Goal: Navigation & Orientation: Find specific page/section

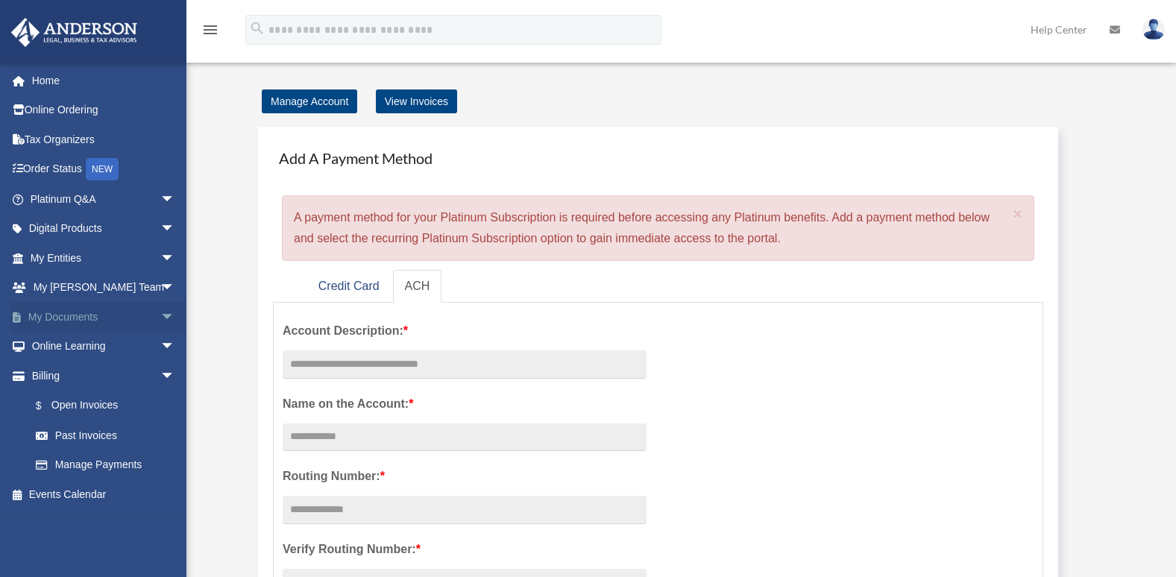
click at [63, 321] on link "My Documents arrow_drop_down" at bounding box center [103, 317] width 187 height 30
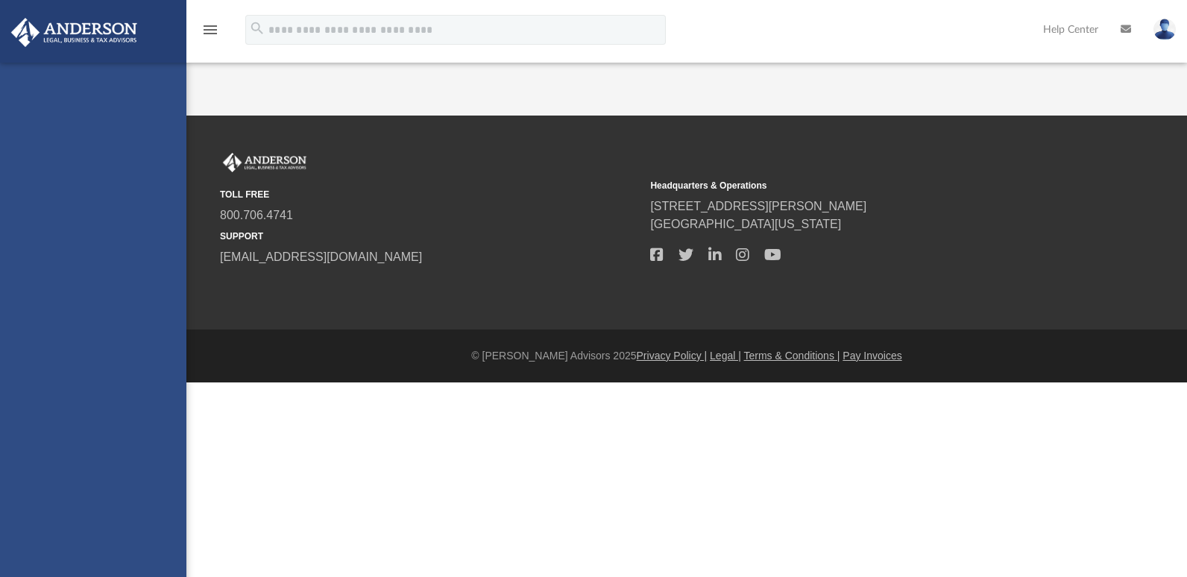
click at [75, 40] on img at bounding box center [74, 32] width 135 height 29
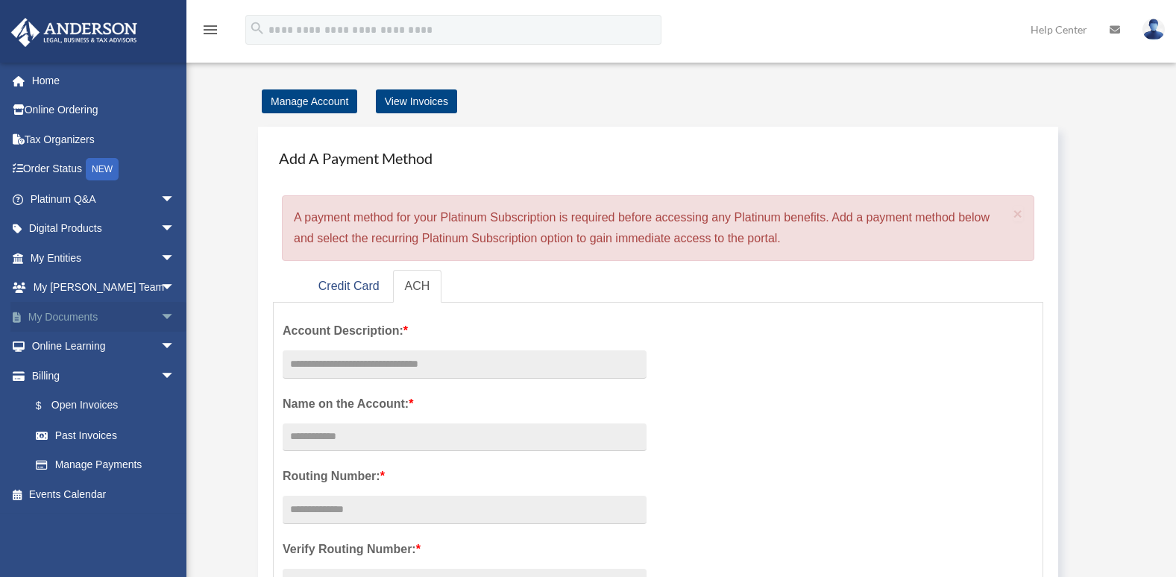
click at [160, 320] on span "arrow_drop_down" at bounding box center [175, 317] width 30 height 31
click at [63, 349] on link "Box" at bounding box center [109, 347] width 177 height 30
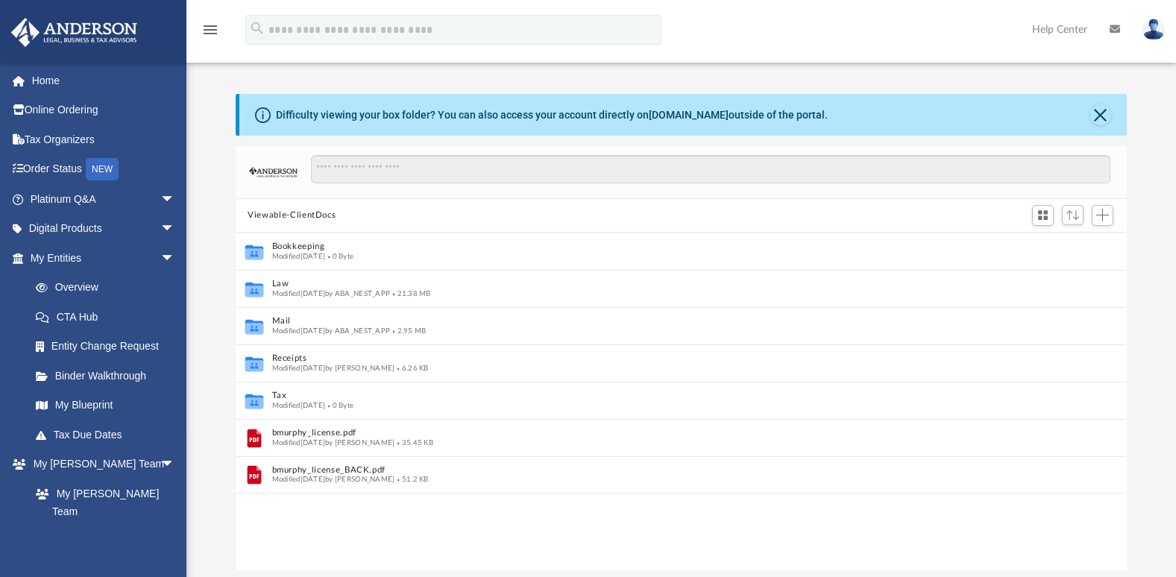
scroll to position [12, 12]
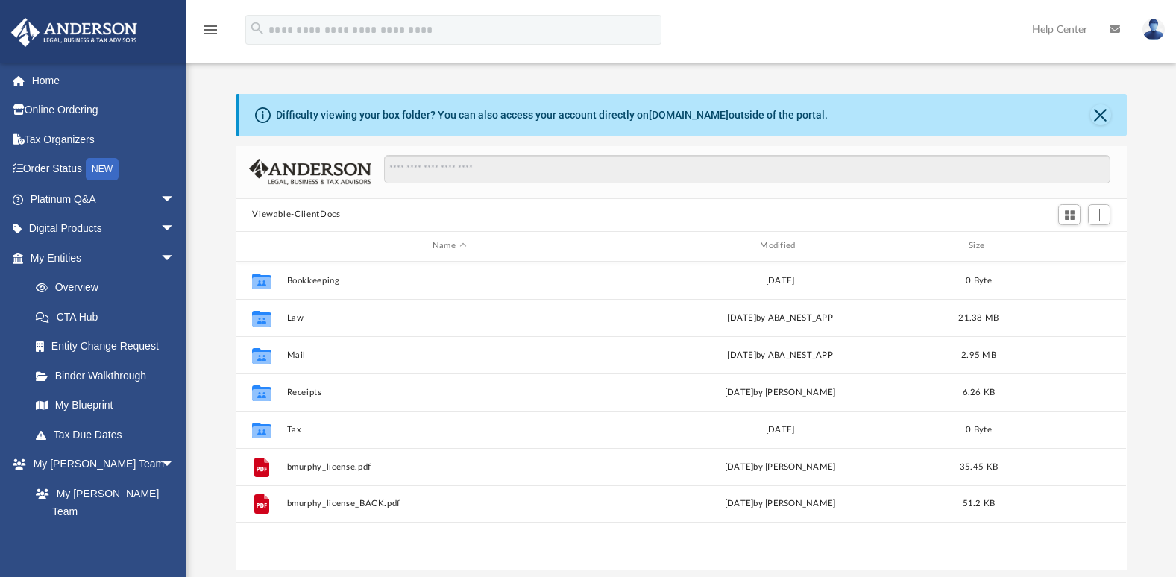
click at [1152, 34] on img at bounding box center [1153, 30] width 22 height 22
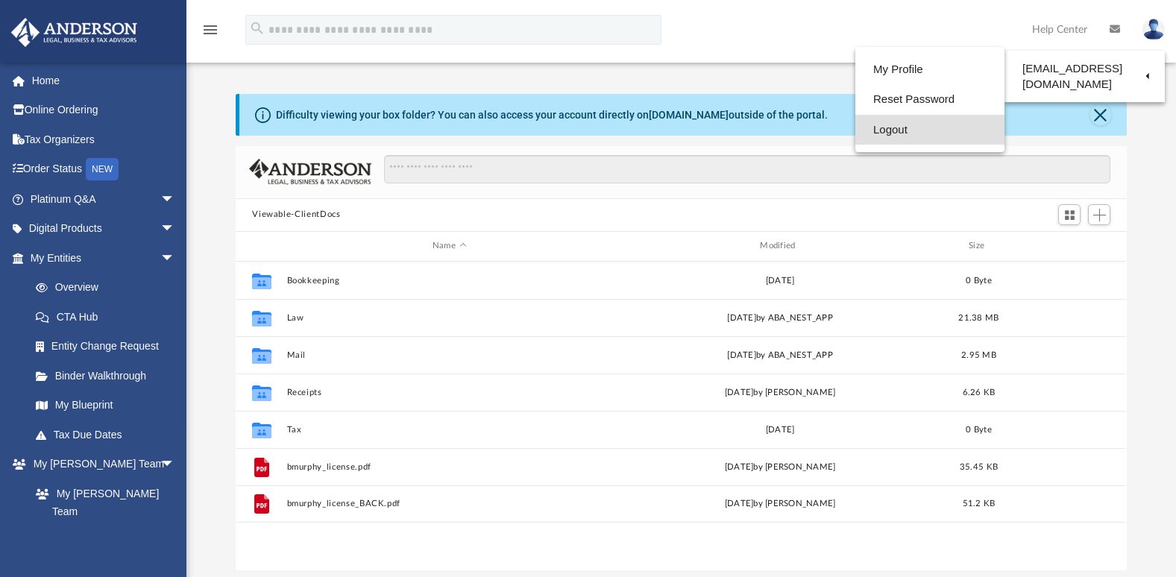
click at [888, 134] on link "Logout" at bounding box center [929, 130] width 149 height 31
